Goal: Transaction & Acquisition: Purchase product/service

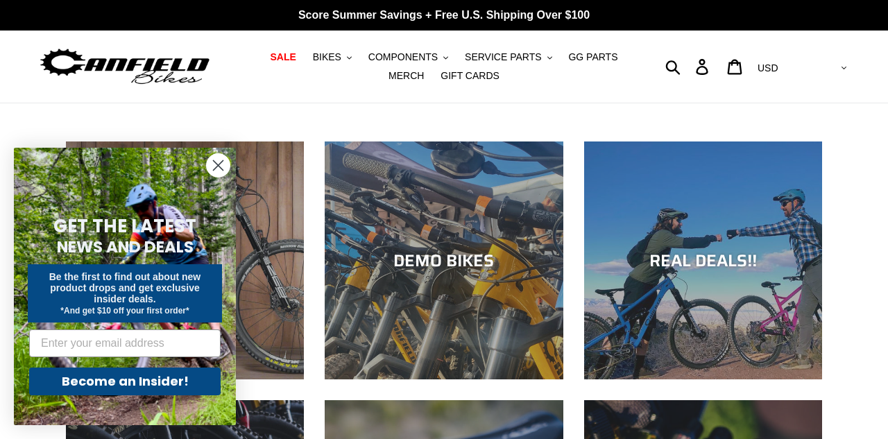
click at [220, 170] on circle "Close dialog" at bounding box center [218, 165] width 23 height 23
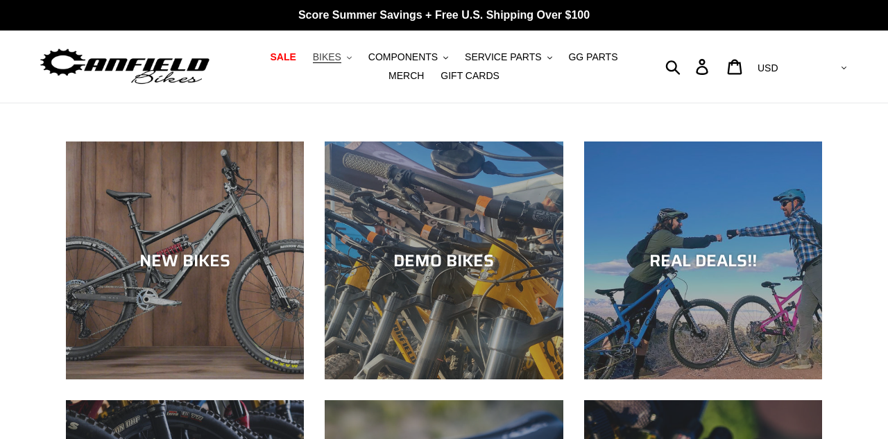
click at [307, 62] on button "BIKES .cls-1{fill:#231f20}" at bounding box center [332, 57] width 53 height 19
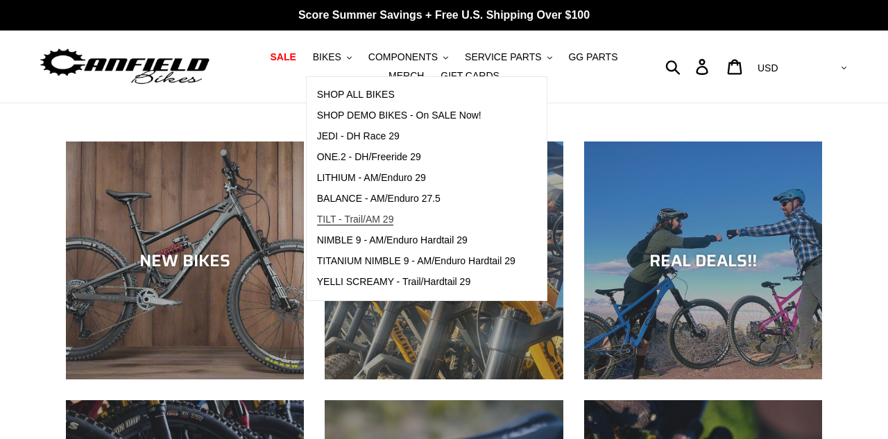
click at [364, 217] on span "TILT - Trail/AM 29" at bounding box center [355, 220] width 77 height 12
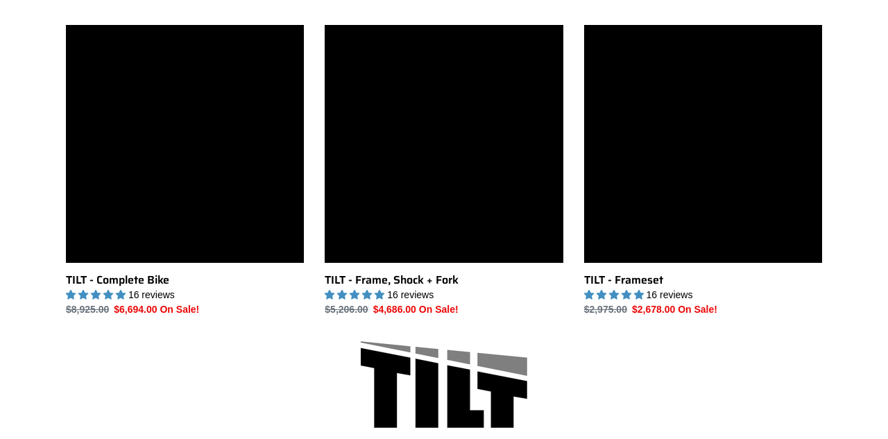
scroll to position [390, 0]
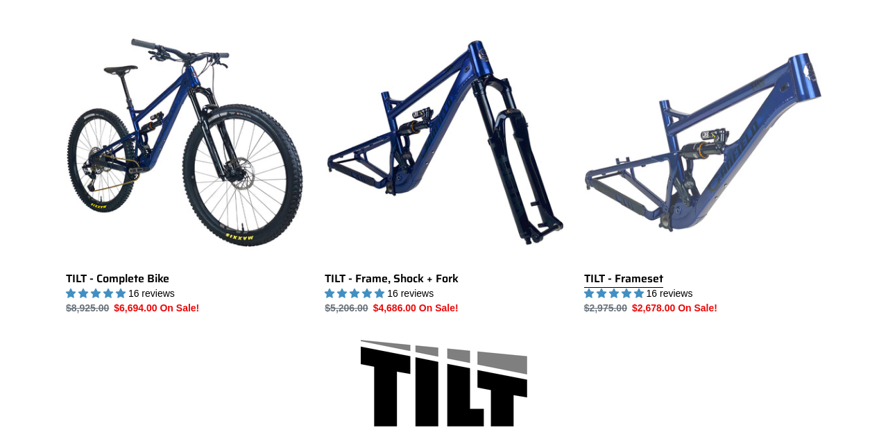
click at [680, 161] on link "TILT - Frameset" at bounding box center [703, 170] width 238 height 292
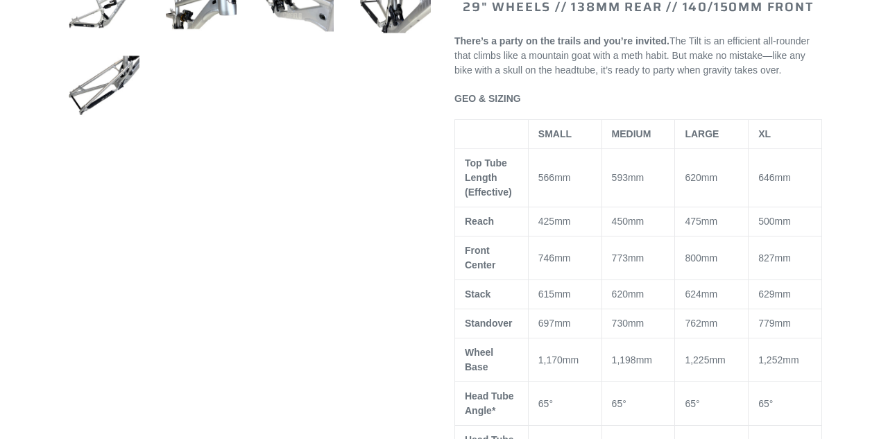
select select "highest-rating"
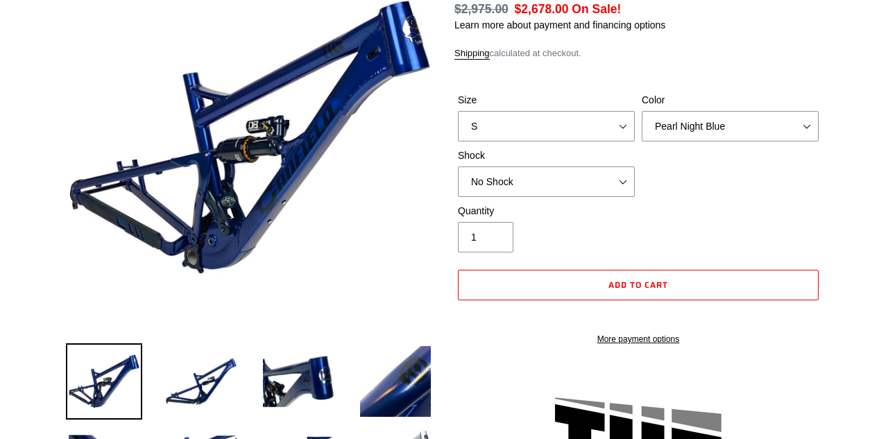
scroll to position [185, 0]
